Goal: Complete application form

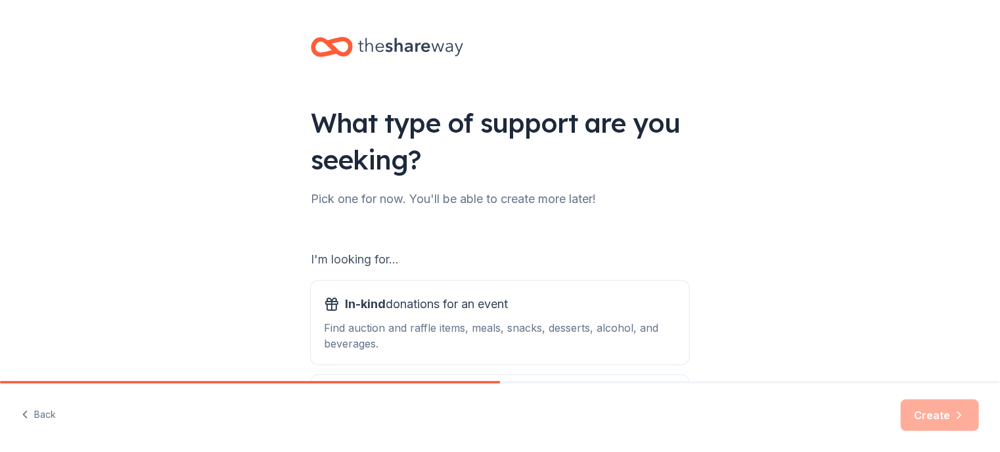
scroll to position [131, 0]
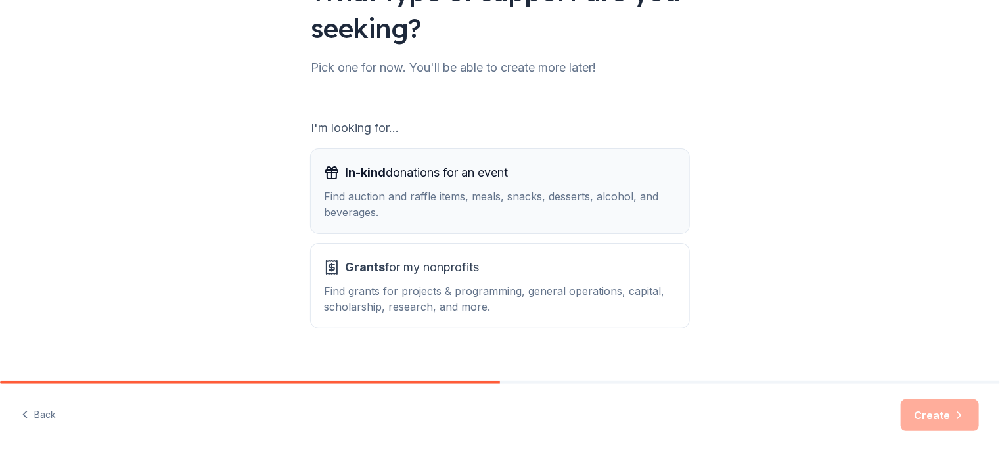
click at [570, 188] on div "In-kind donations for an event Find auction and raffle items, meals, snacks, de…" at bounding box center [500, 191] width 352 height 58
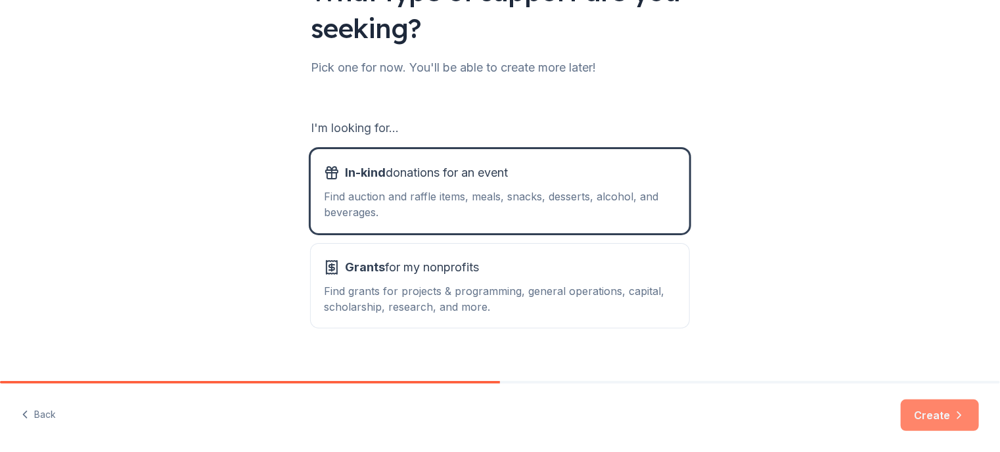
click at [923, 407] on button "Create" at bounding box center [940, 416] width 78 height 32
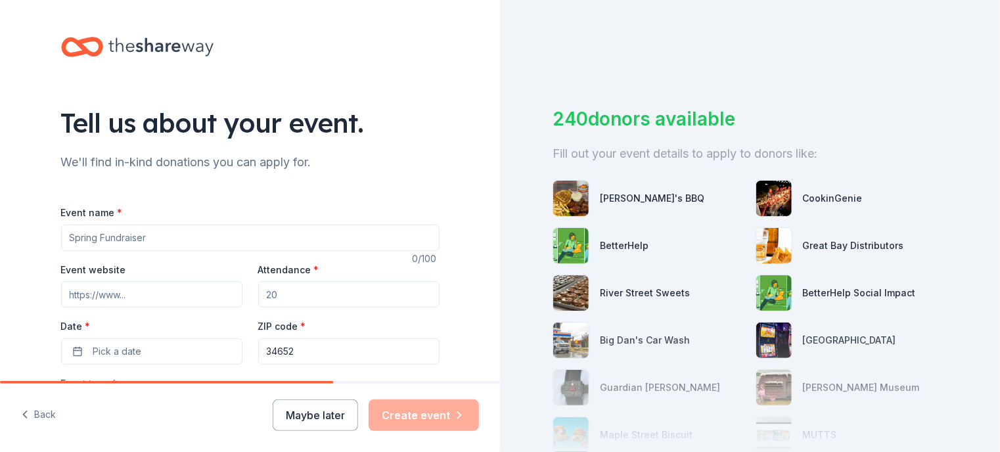
click at [127, 237] on input "Event name *" at bounding box center [250, 238] width 379 height 26
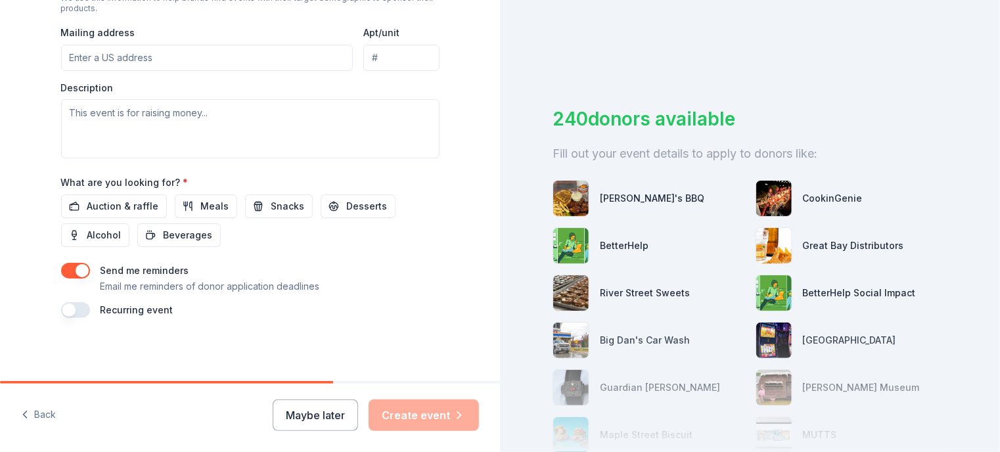
scroll to position [362, 0]
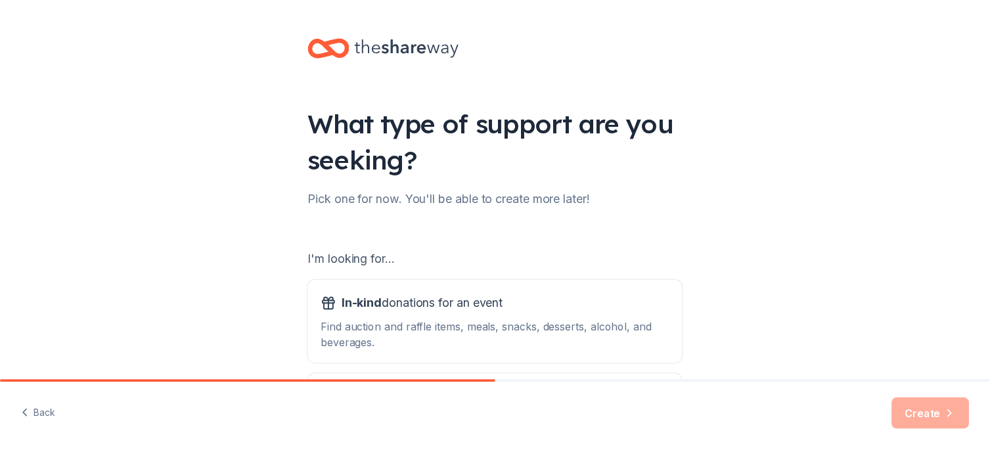
scroll to position [149, 0]
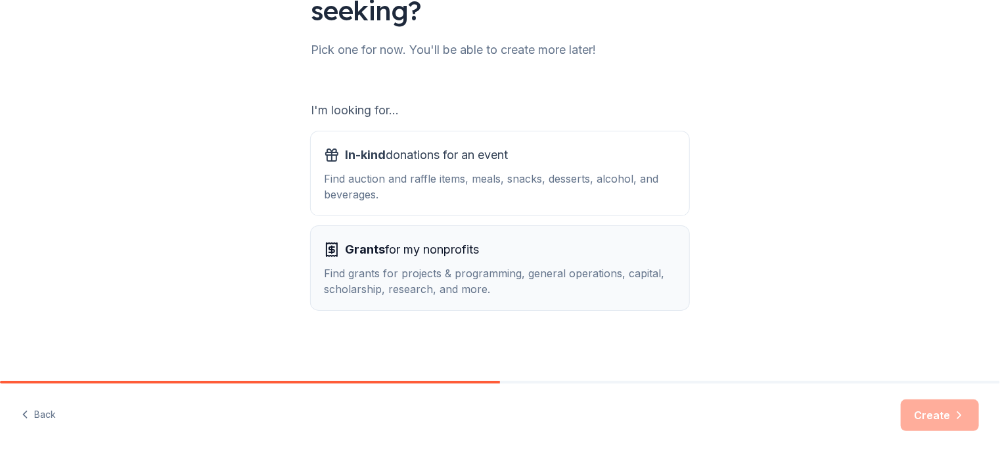
click at [439, 251] on span "Grants for my nonprofits" at bounding box center [412, 249] width 134 height 21
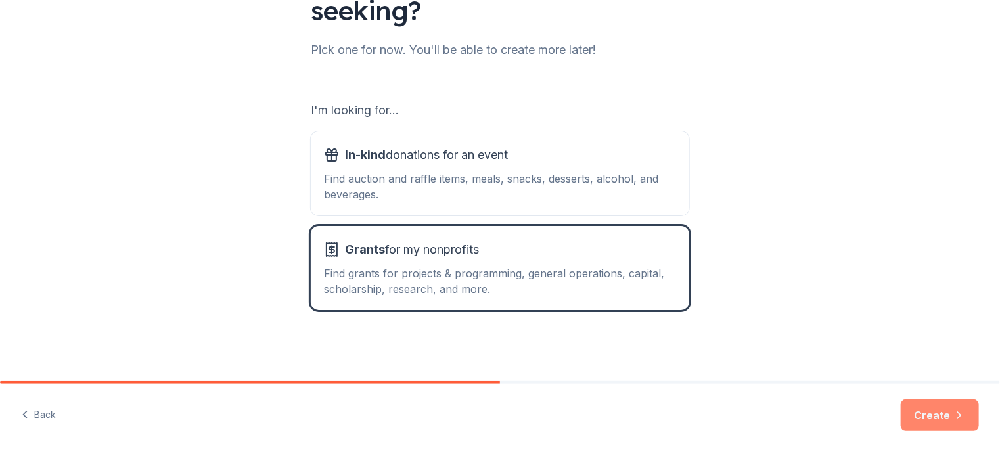
click at [920, 407] on button "Create" at bounding box center [940, 416] width 78 height 32
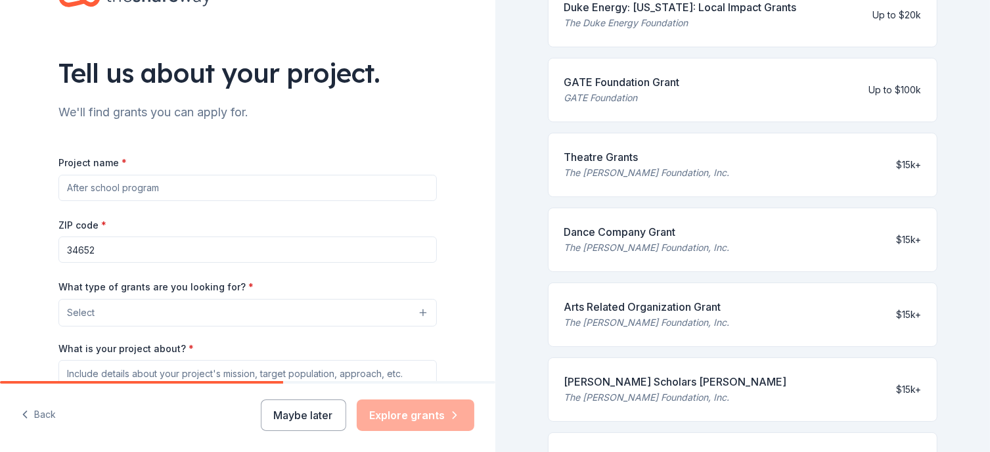
scroll to position [66, 0]
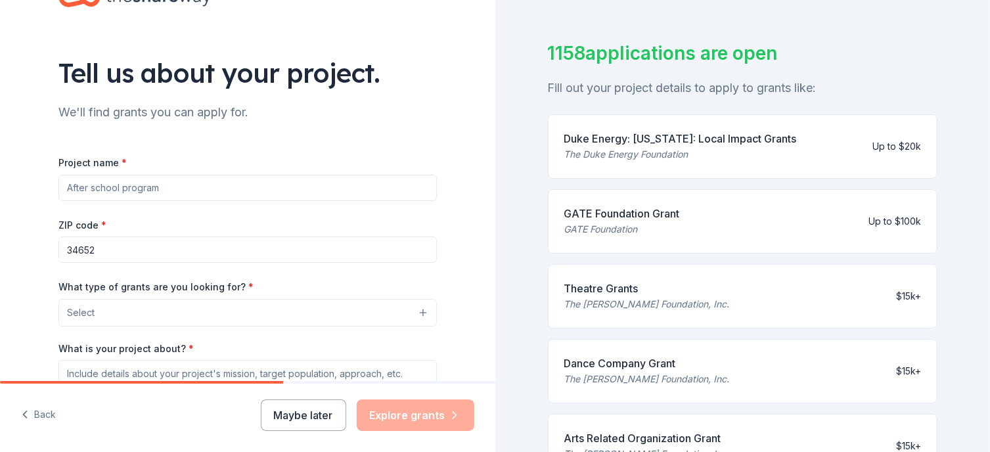
drag, startPoint x: 676, startPoint y: 131, endPoint x: 820, endPoint y: 131, distance: 144.6
click at [820, 131] on div "Duke Energy: Florida: Local Impact Grants The Duke Energy Foundation Up to $20k" at bounding box center [743, 146] width 390 height 64
click at [770, 147] on div "The Duke Energy Foundation" at bounding box center [681, 155] width 233 height 16
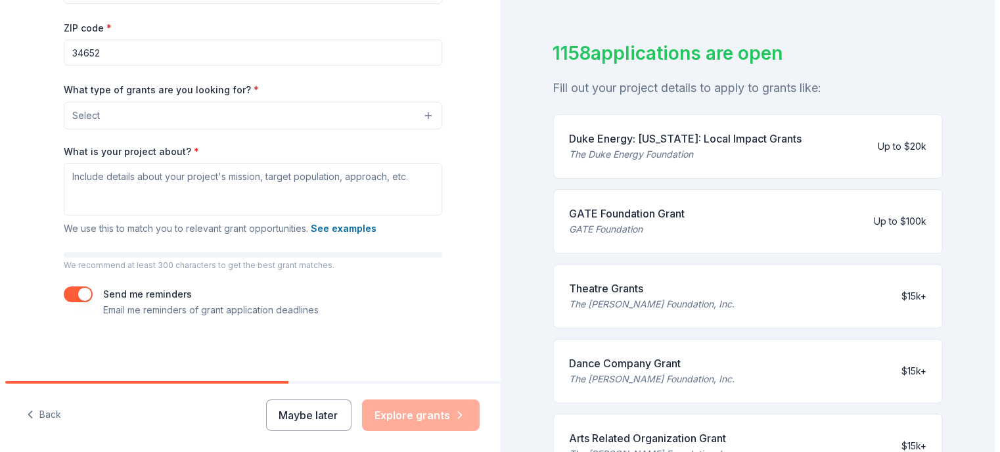
scroll to position [50, 0]
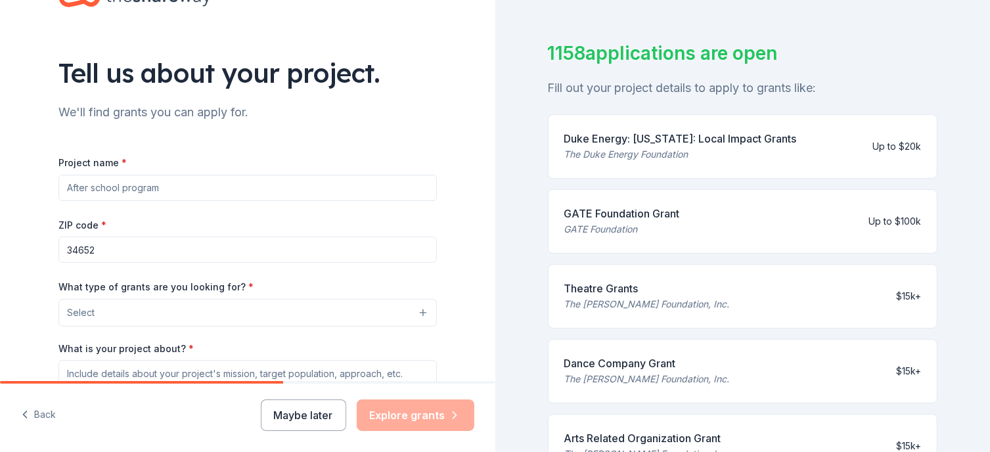
click at [116, 185] on input "Project name *" at bounding box center [247, 188] width 379 height 26
type input "D"
type input "8U Storm Girls Flag Football"
click at [11, 199] on div "Tell us about your project. We'll find grants you can apply for. Project name *…" at bounding box center [248, 264] width 496 height 628
click at [155, 298] on div "What type of grants are you looking for? * Select" at bounding box center [247, 303] width 379 height 48
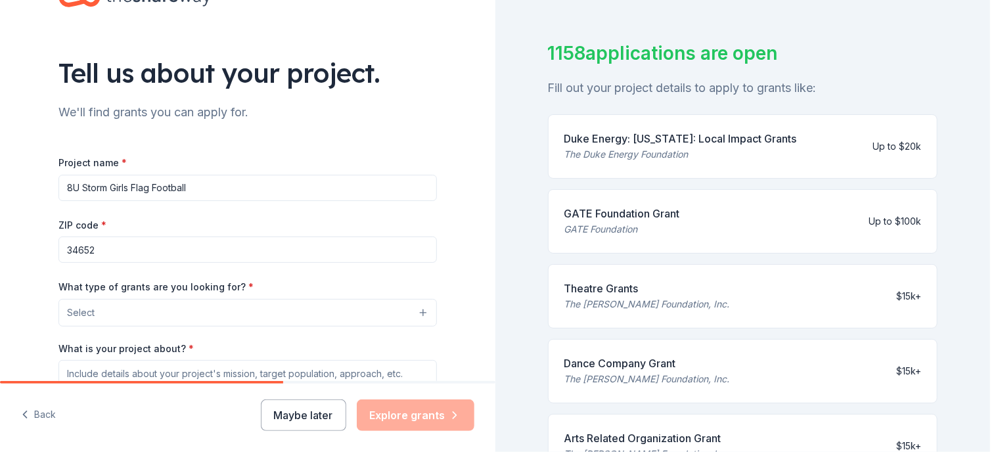
click at [155, 308] on button "Select" at bounding box center [247, 313] width 379 height 28
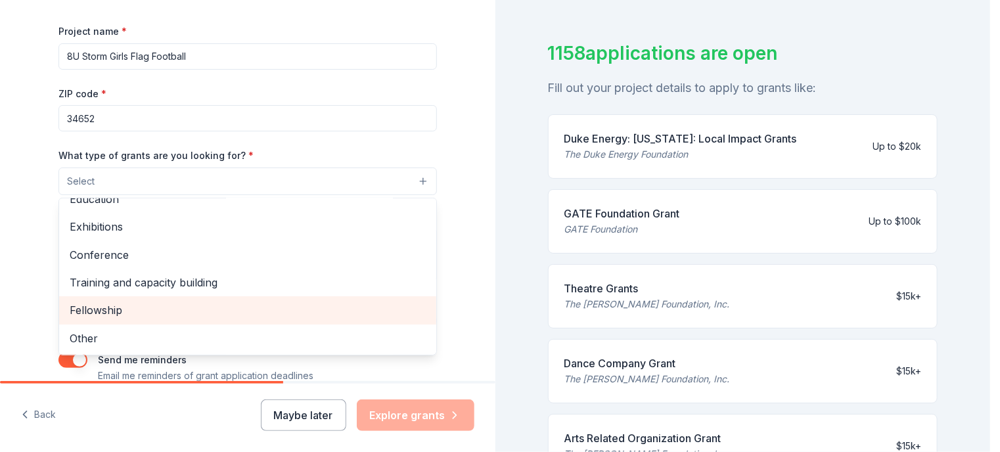
scroll to position [0, 0]
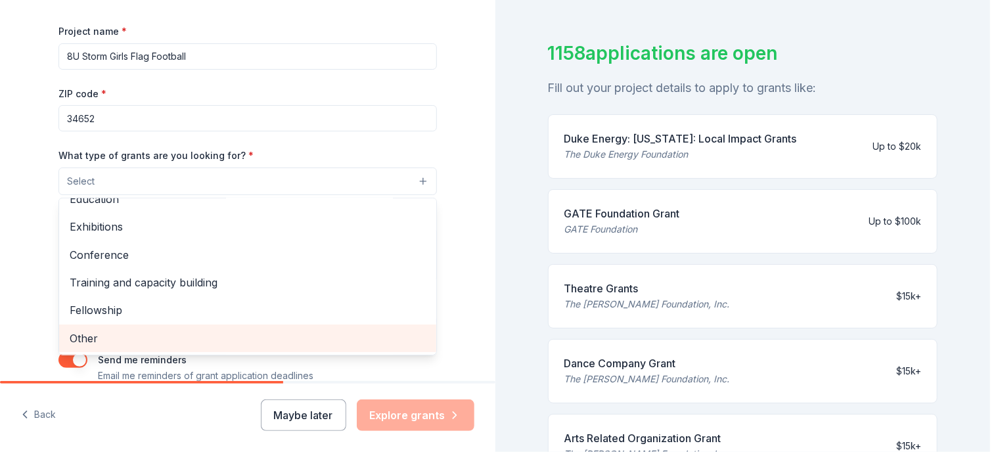
click at [88, 344] on span "Other" at bounding box center [248, 338] width 356 height 17
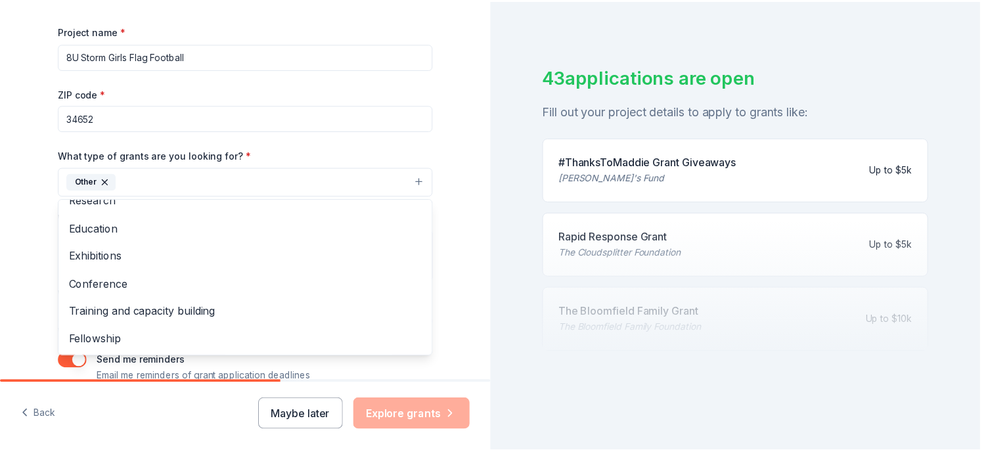
scroll to position [51, 0]
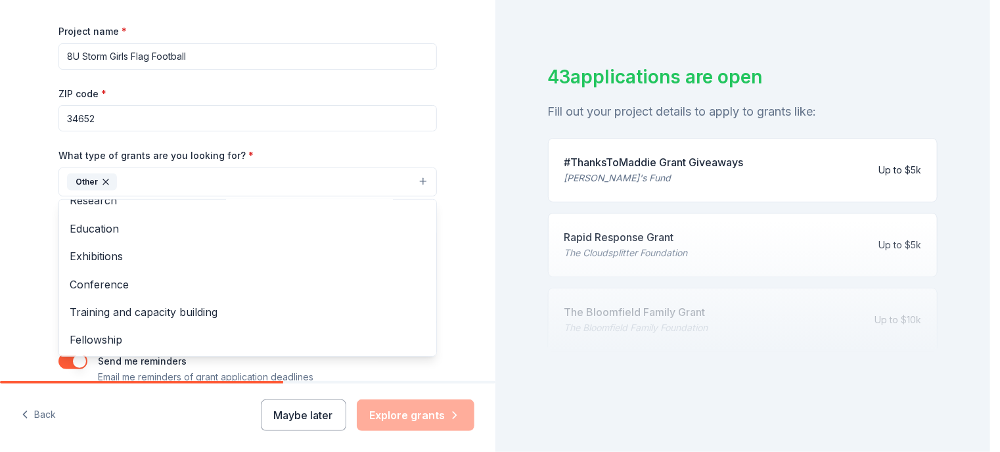
click at [22, 241] on div "Tell us about your project. We'll find grants you can apply for. Project name *…" at bounding box center [248, 134] width 496 height 630
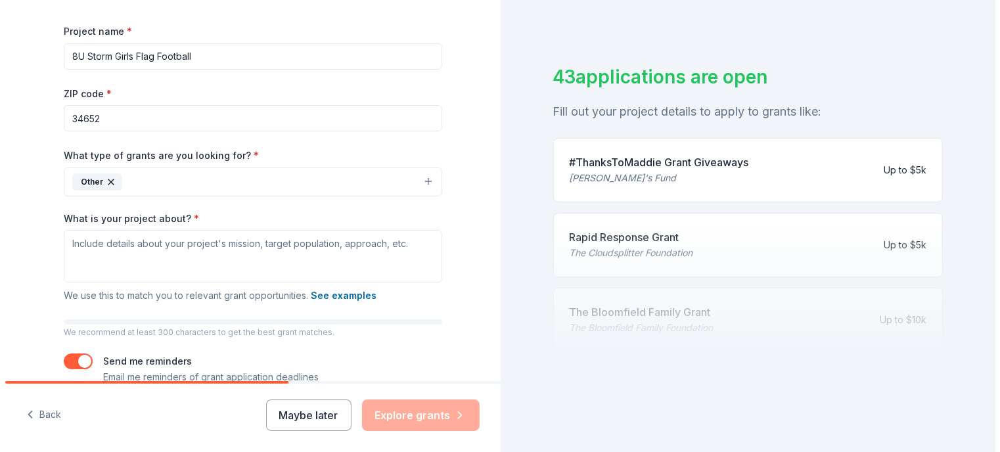
scroll to position [16, 0]
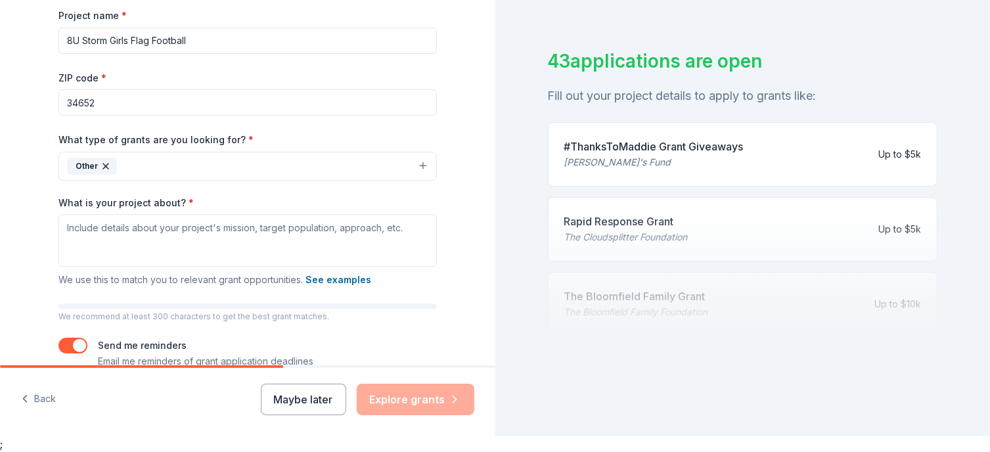
click at [101, 162] on icon "button" at bounding box center [106, 166] width 11 height 11
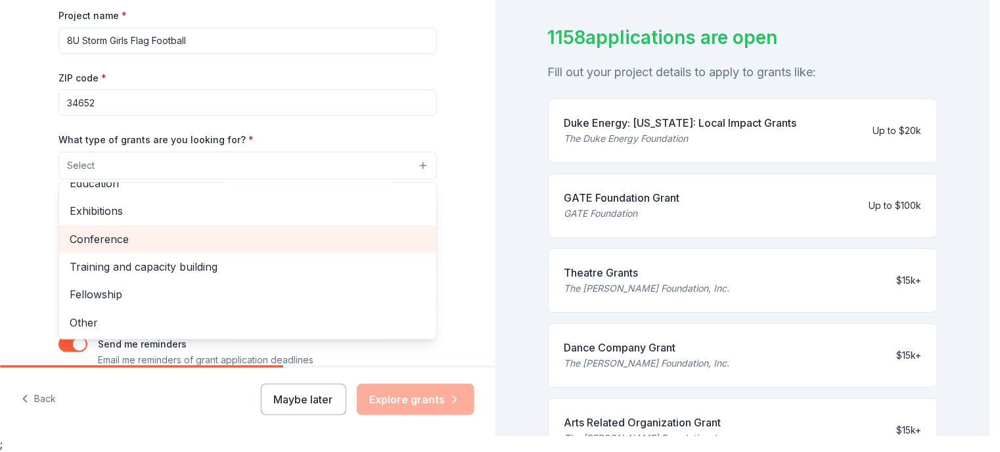
scroll to position [247, 0]
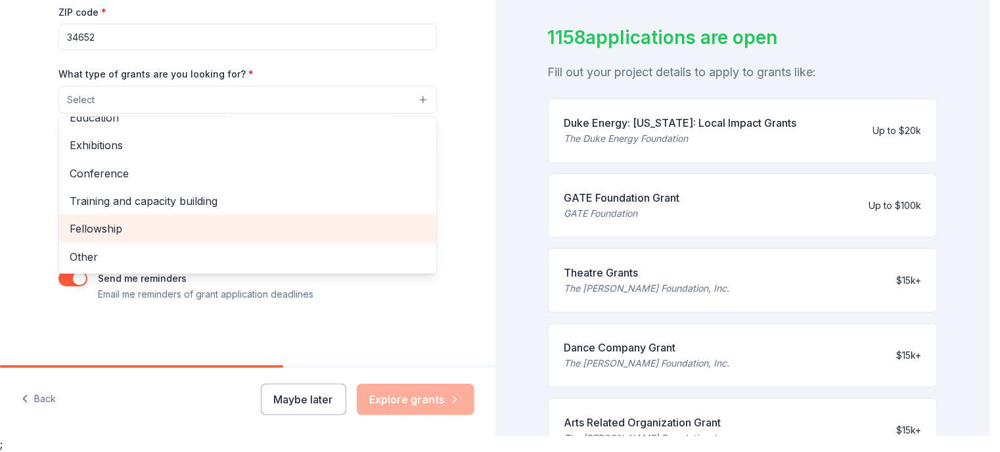
click at [136, 252] on span "Other" at bounding box center [248, 256] width 356 height 17
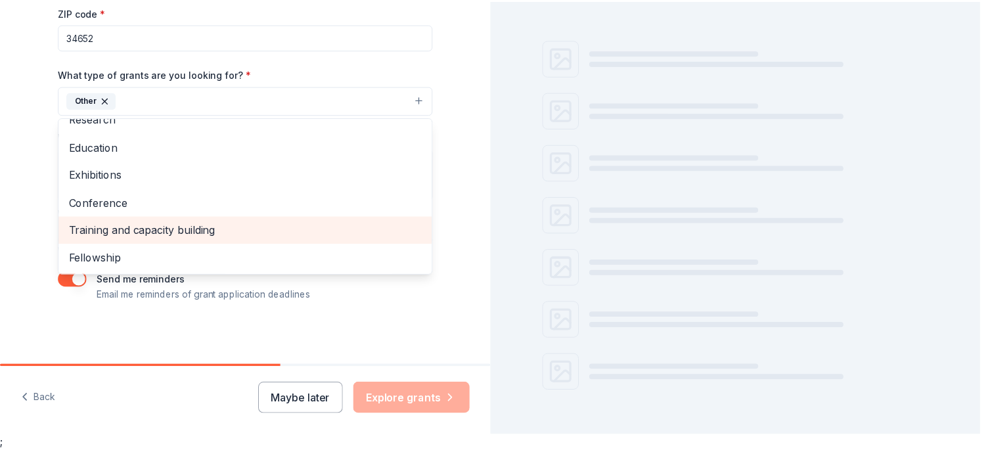
scroll to position [51, 0]
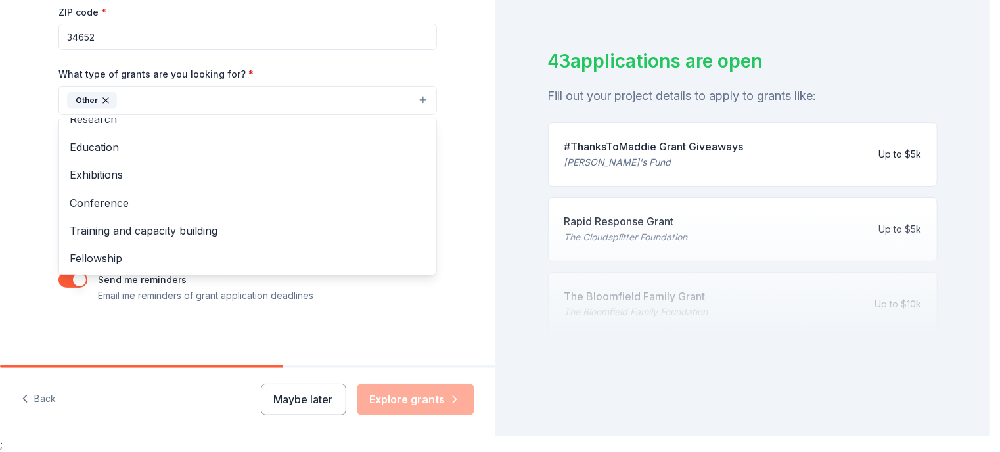
click at [37, 160] on div "Tell us about your project. We'll find grants you can apply for. Project name *…" at bounding box center [247, 52] width 421 height 630
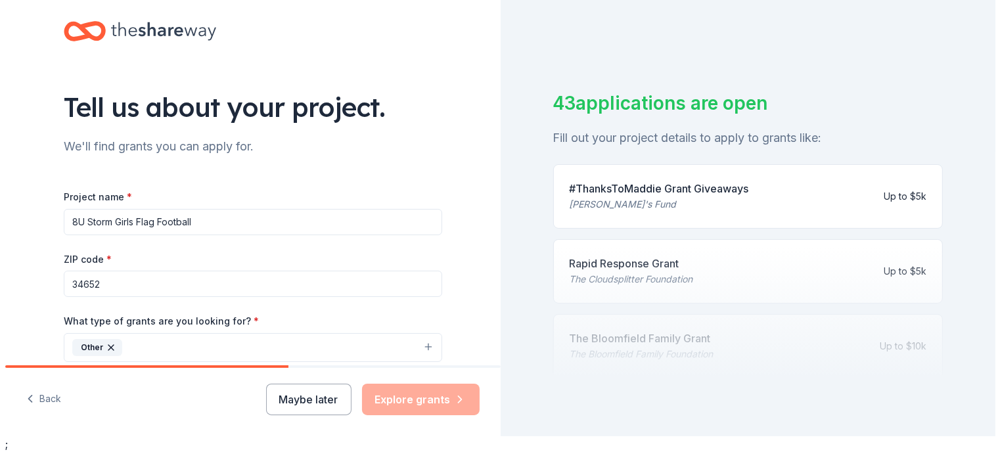
scroll to position [0, 0]
